Goal: Find contact information: Find contact information

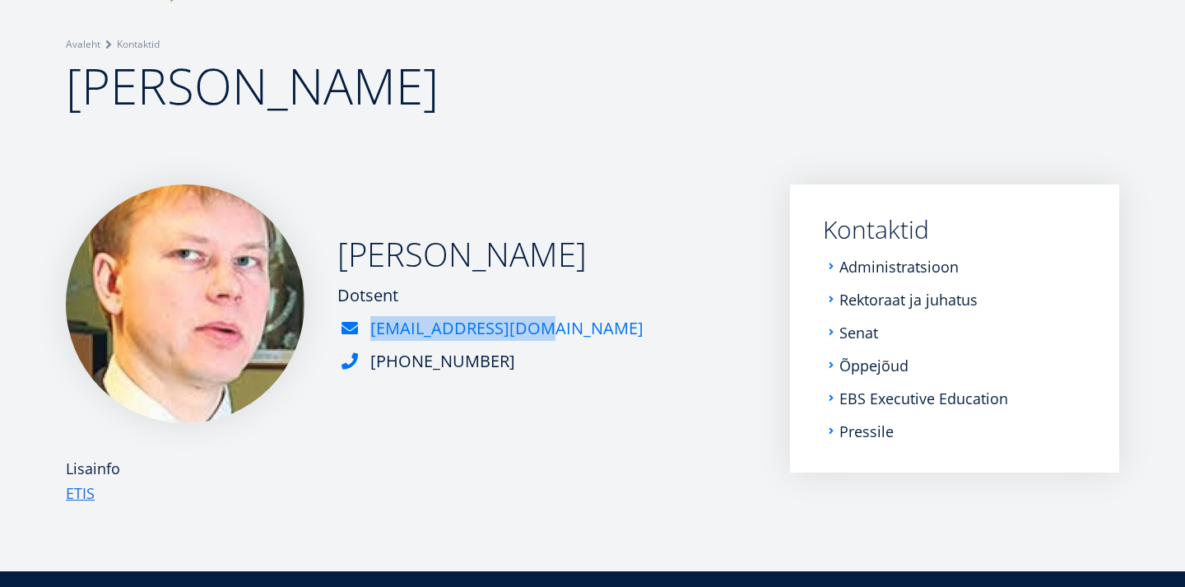
drag, startPoint x: 367, startPoint y: 329, endPoint x: 530, endPoint y: 328, distance: 163.0
click at [530, 328] on div "[EMAIL_ADDRESS][DOMAIN_NAME]" at bounding box center [490, 328] width 306 height 25
copy link "[EMAIL_ADDRESS][DOMAIN_NAME]"
click at [627, 258] on div "[PERSON_NAME] Dotsent [EMAIL_ADDRESS][DOMAIN_NAME] [PHONE_NUMBER]" at bounding box center [411, 303] width 691 height 239
